Goal: Task Accomplishment & Management: Complete application form

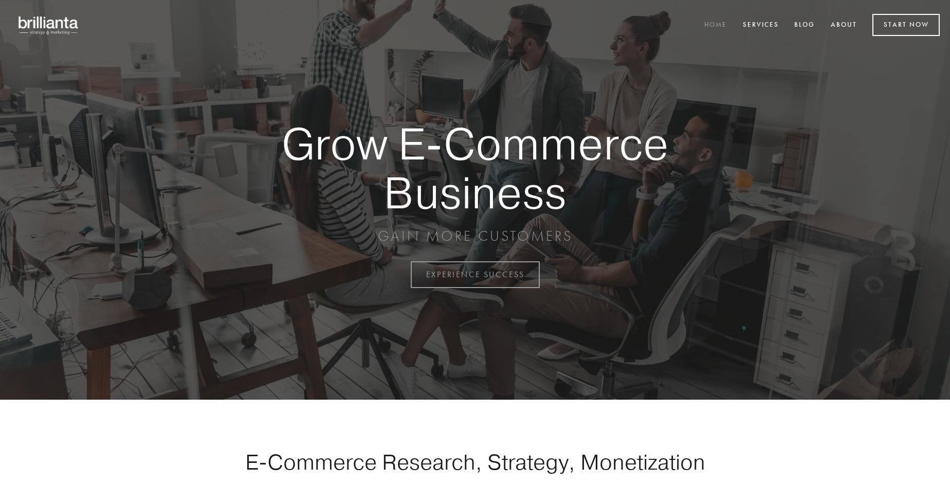
scroll to position [2696, 0]
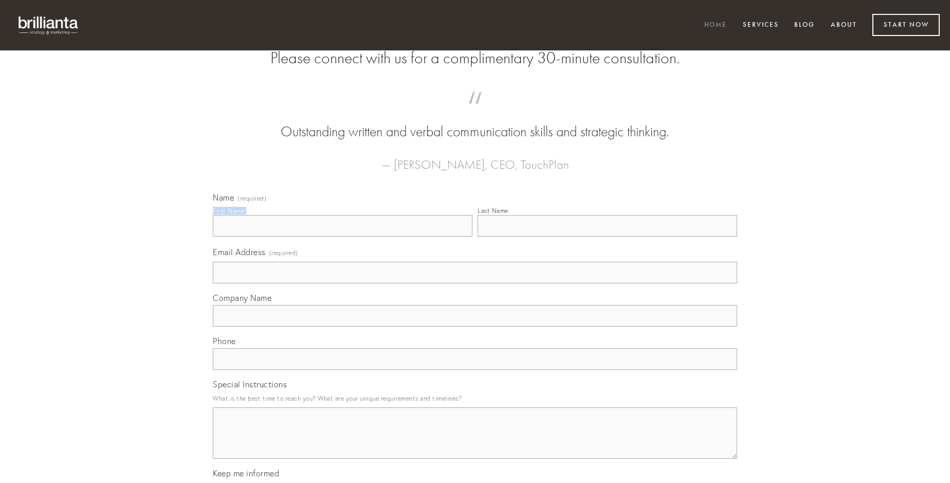
type input "[PERSON_NAME] MD"
click at [607, 237] on input "Last Name" at bounding box center [608, 226] width 260 height 22
type input "[PERSON_NAME] MD"
click at [475, 283] on input "Email Address (required)" at bounding box center [475, 273] width 525 height 22
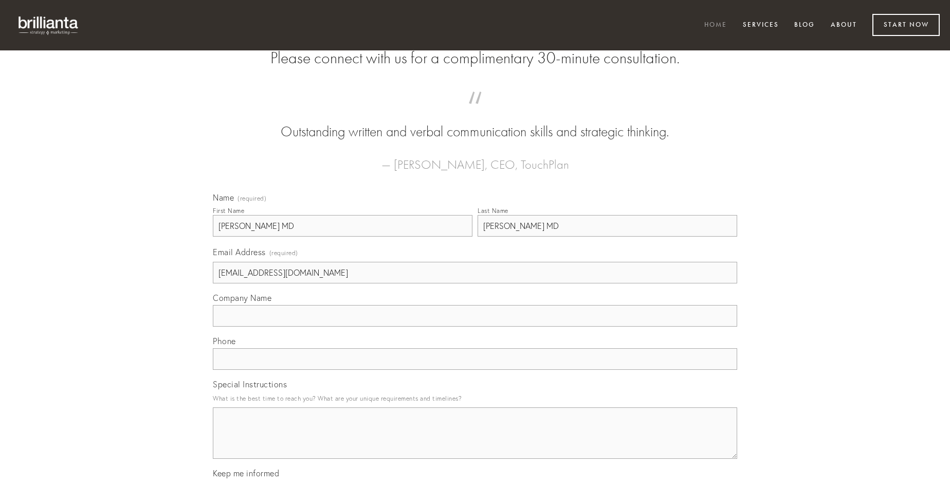
type input "[EMAIL_ADDRESS][DOMAIN_NAME]"
click at [475, 327] on input "Company Name" at bounding box center [475, 316] width 525 height 22
type input "tolero"
click at [475, 370] on input "text" at bounding box center [475, 359] width 525 height 22
click at [475, 442] on textarea "Special Instructions" at bounding box center [475, 432] width 525 height 51
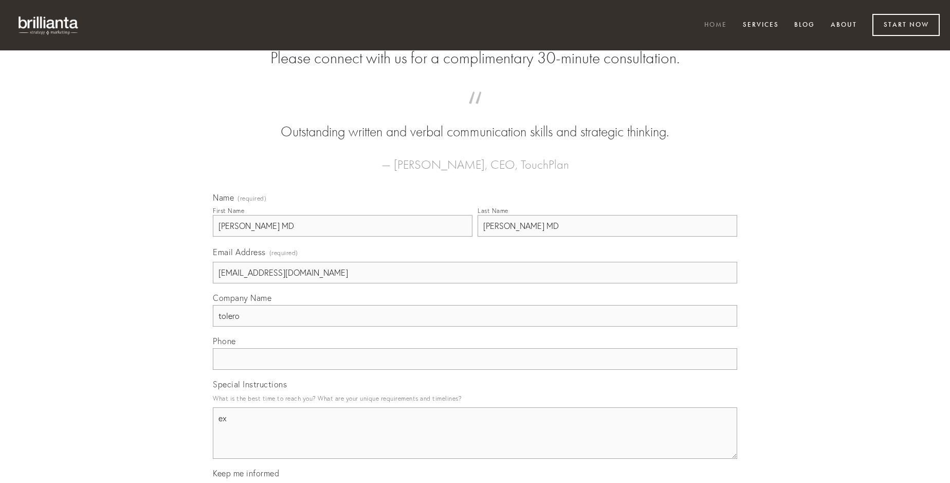
type textarea "ex"
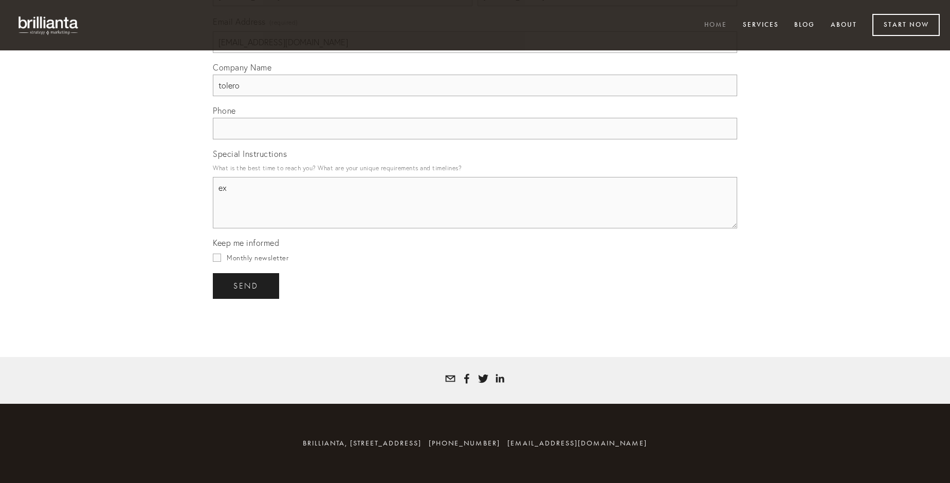
click at [247, 285] on span "send" at bounding box center [246, 285] width 25 height 9
